Goal: Task Accomplishment & Management: Manage account settings

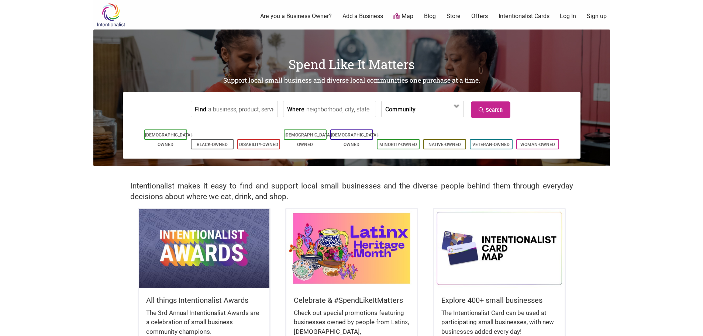
click at [575, 17] on link "Log In" at bounding box center [567, 16] width 16 height 8
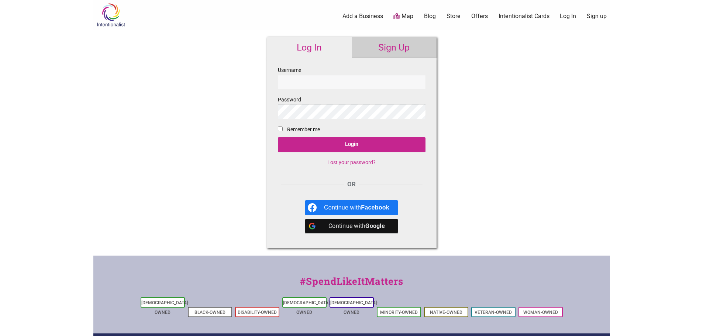
type input "BreckenCardinal"
click at [280, 131] on input "Remember me" at bounding box center [280, 128] width 5 height 5
checkbox input "true"
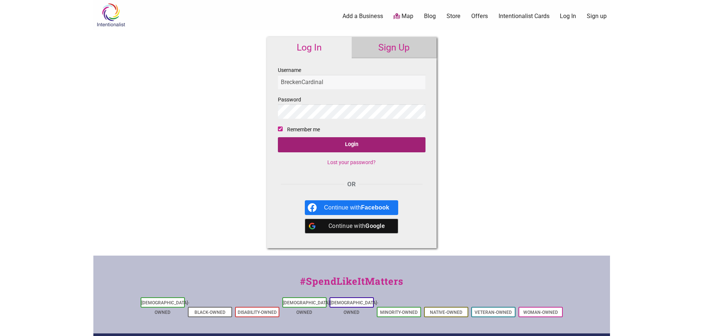
click at [339, 145] on input "Login" at bounding box center [352, 144] width 148 height 15
